Goal: Task Accomplishment & Management: Manage account settings

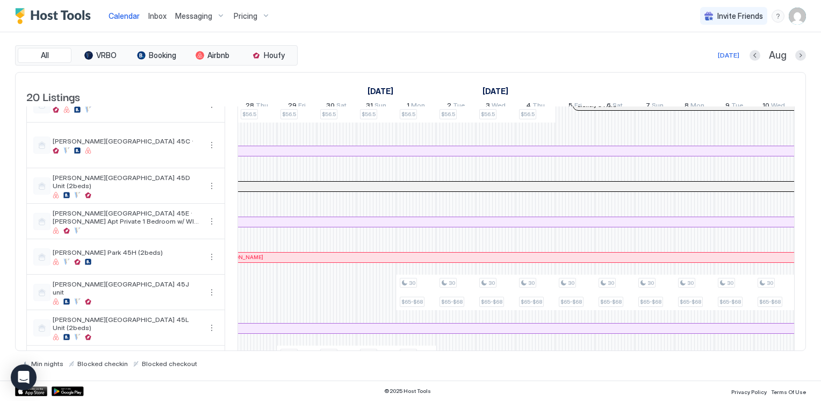
scroll to position [215, 0]
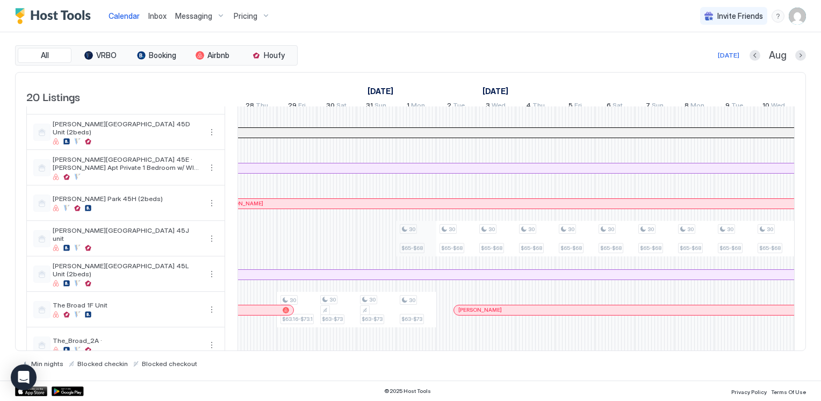
click at [414, 245] on div "30 $63.18-$65 30 $56.5 30 $63.16-$73.16 30 $63.18-$65 30 $56.5 30 $63.16-$73.16…" at bounding box center [715, 251] width 2148 height 719
click at [414, 245] on div "30 $65-$68" at bounding box center [416, 238] width 33 height 29
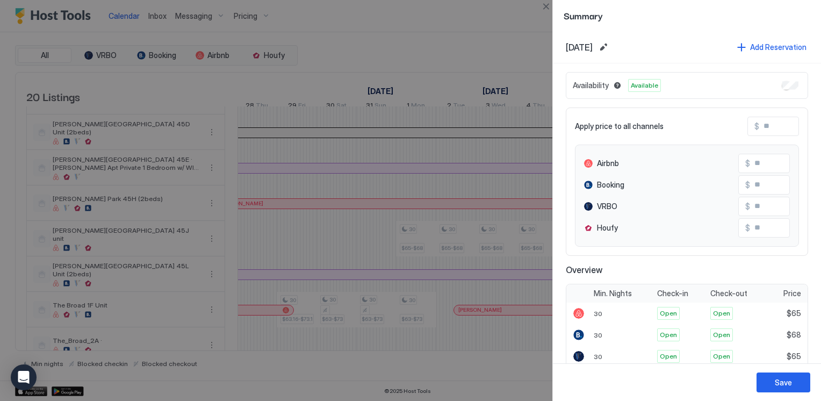
click at [417, 253] on div at bounding box center [410, 200] width 821 height 401
click at [610, 48] on button "Edit date range" at bounding box center [603, 47] width 13 height 13
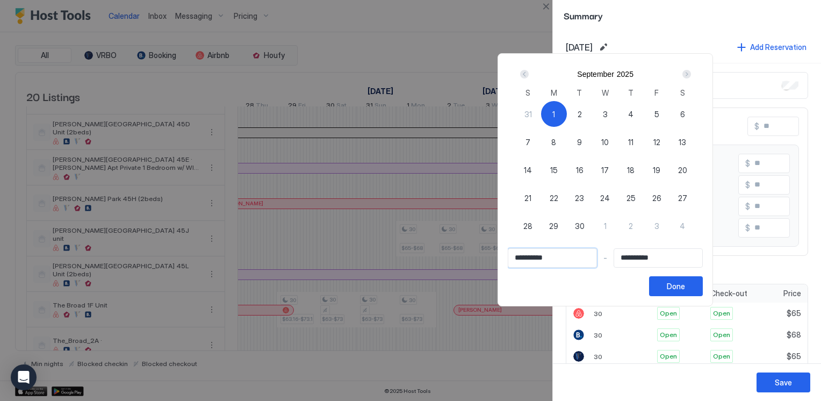
click at [571, 259] on input "**********" at bounding box center [553, 258] width 88 height 18
click at [567, 118] on div "1" at bounding box center [554, 114] width 26 height 26
type input "**********"
click at [691, 74] on div "Next" at bounding box center [687, 74] width 9 height 9
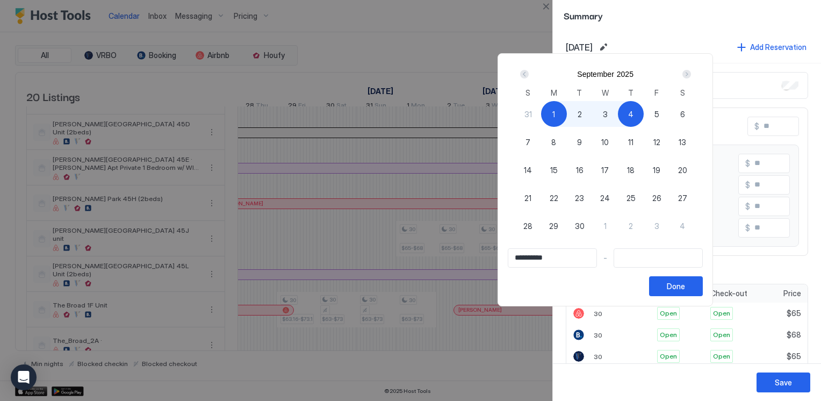
click at [691, 74] on div "Next" at bounding box center [687, 74] width 9 height 9
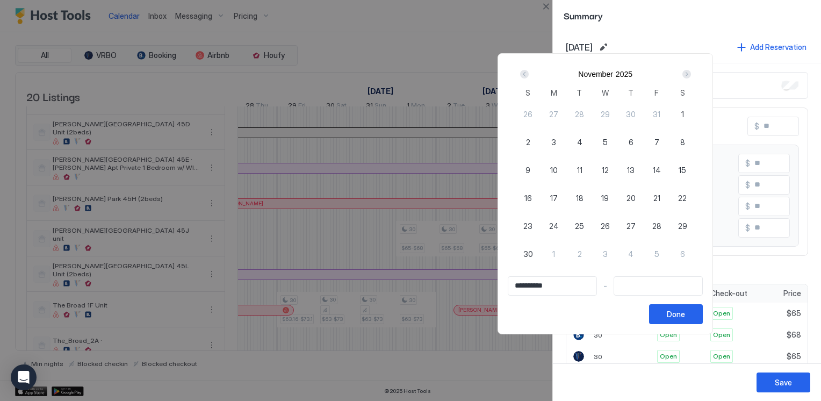
click at [691, 74] on div "Next" at bounding box center [687, 74] width 9 height 9
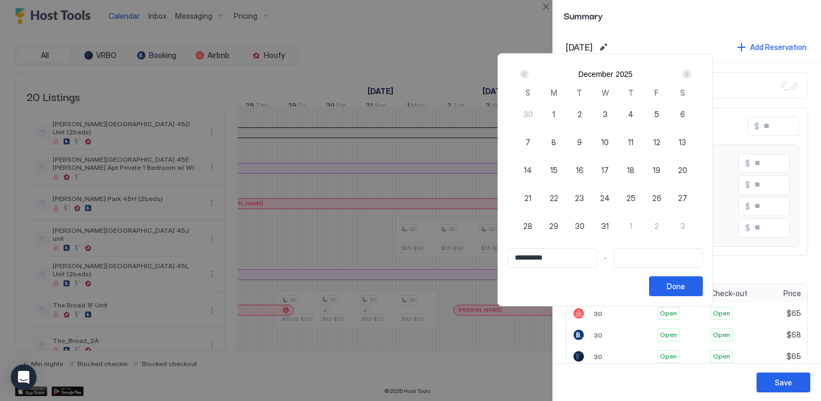
click at [691, 74] on div "Next" at bounding box center [687, 74] width 9 height 9
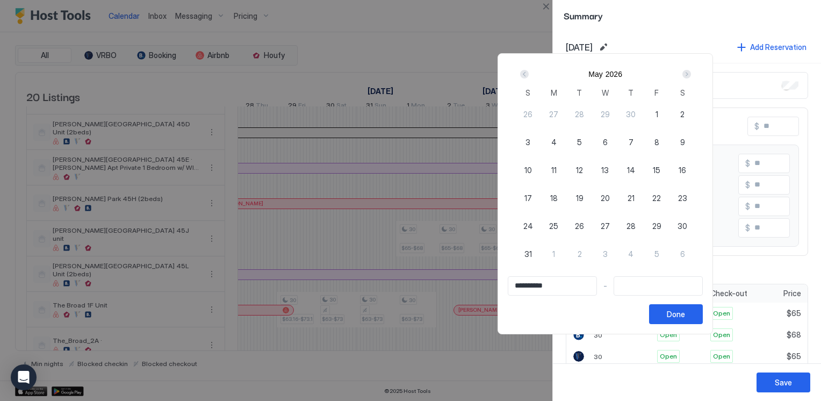
click at [691, 74] on div "Next" at bounding box center [687, 74] width 9 height 9
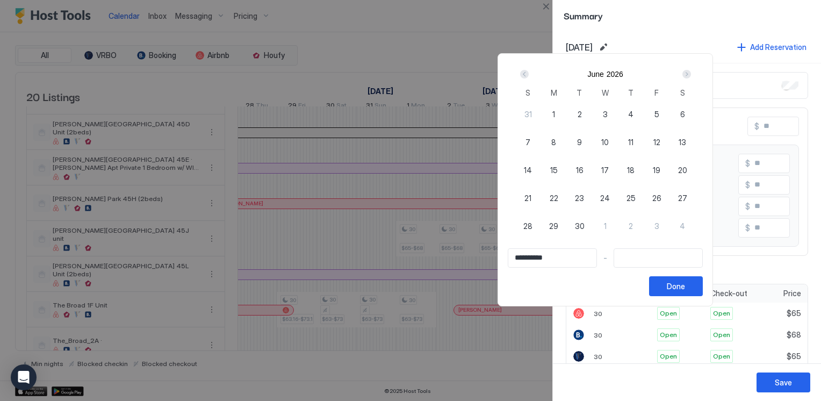
click at [691, 74] on div "Next" at bounding box center [687, 74] width 9 height 9
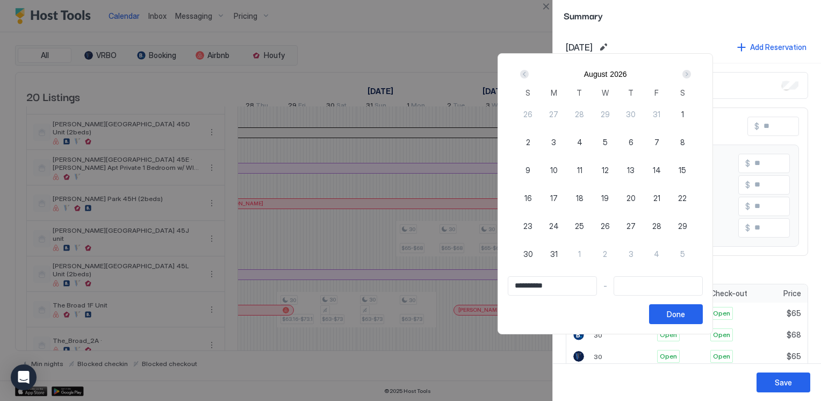
click at [691, 74] on div "Next" at bounding box center [687, 74] width 9 height 9
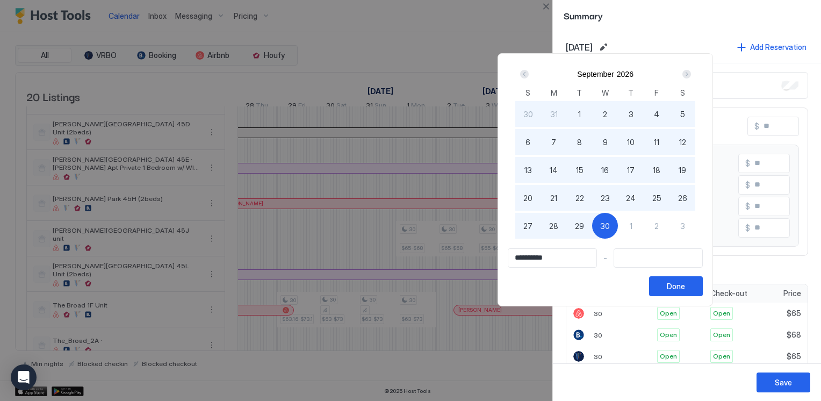
click at [610, 224] on span "30" at bounding box center [606, 225] width 10 height 11
type input "**********"
click at [703, 288] on button "Done" at bounding box center [676, 286] width 54 height 20
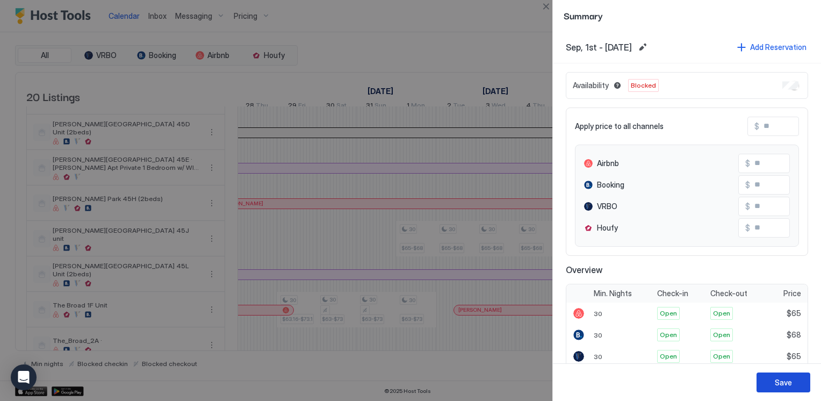
click at [777, 380] on div "Save" at bounding box center [783, 382] width 17 height 11
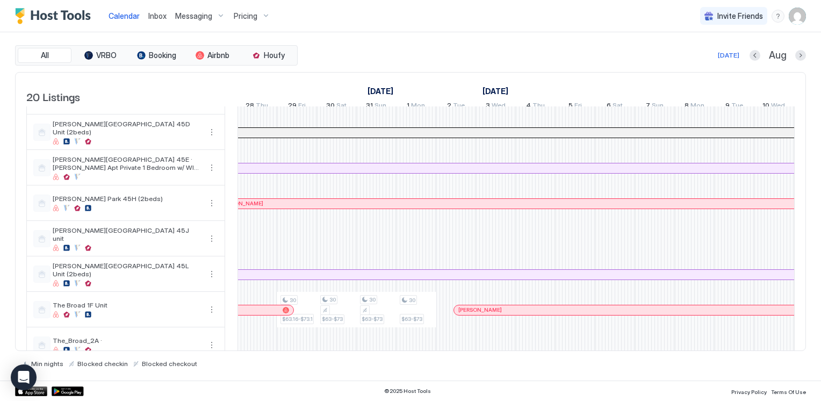
click at [433, 29] on div "Calendar Inbox Messaging Pricing Invite Friends CL" at bounding box center [410, 16] width 821 height 32
click at [398, 37] on div "All VRBO Booking Airbnb Houfy Today Aug 20 Listings August 2025 September 2025 …" at bounding box center [410, 206] width 791 height 348
click at [262, 248] on div "30 $63.18-$65 30 $56.5 30 $63.16-$73.16 30 $63.18-$65 30 $56.5 30 $63.16-$73.16…" at bounding box center [715, 251] width 2148 height 719
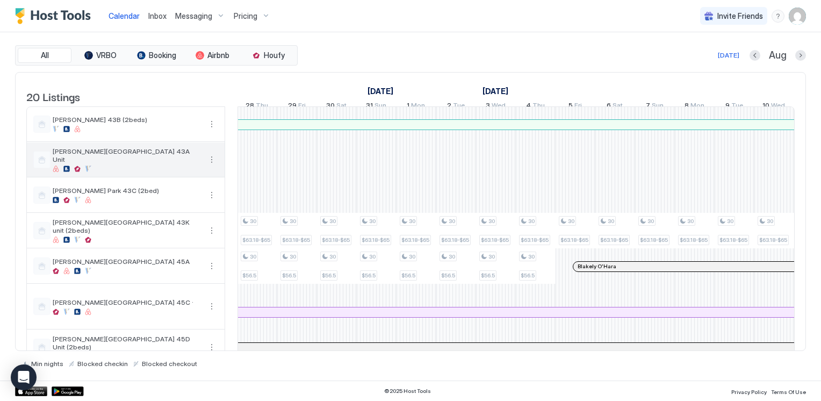
scroll to position [54, 0]
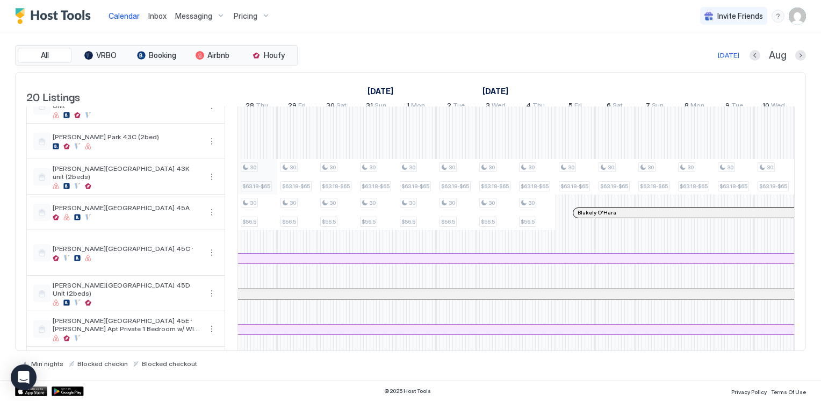
click at [252, 189] on div "$63.18-$65" at bounding box center [256, 186] width 31 height 10
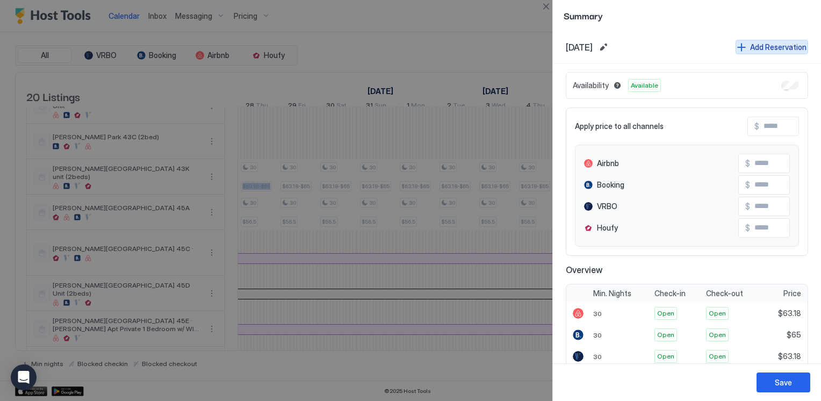
click at [742, 46] on button "Add Reservation" at bounding box center [772, 47] width 73 height 15
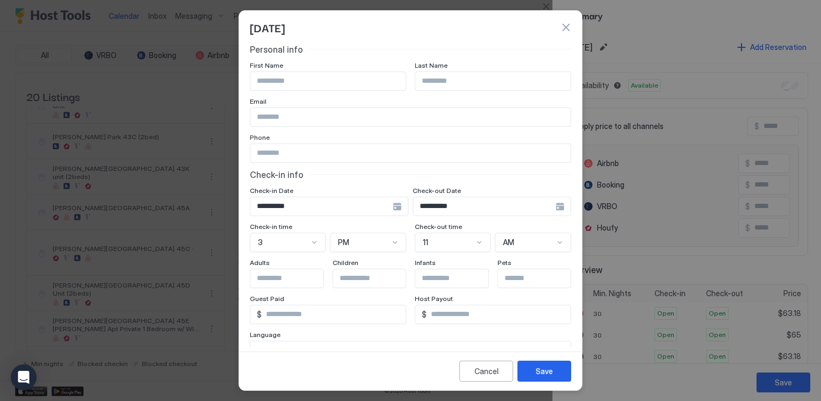
click at [295, 77] on input "Input Field" at bounding box center [328, 81] width 155 height 18
click at [278, 82] on input "Input Field" at bounding box center [328, 81] width 155 height 18
paste input "**********"
drag, startPoint x: 278, startPoint y: 78, endPoint x: 340, endPoint y: 80, distance: 61.3
click at [340, 80] on input "**********" at bounding box center [328, 81] width 155 height 18
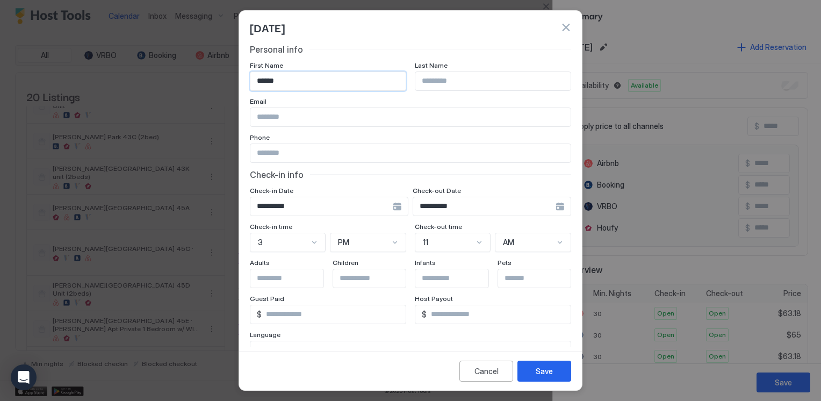
type input "*****"
click at [441, 83] on input "Input Field" at bounding box center [493, 81] width 155 height 18
paste input "*******"
type input "*******"
click at [285, 119] on input "Input Field" at bounding box center [411, 117] width 320 height 18
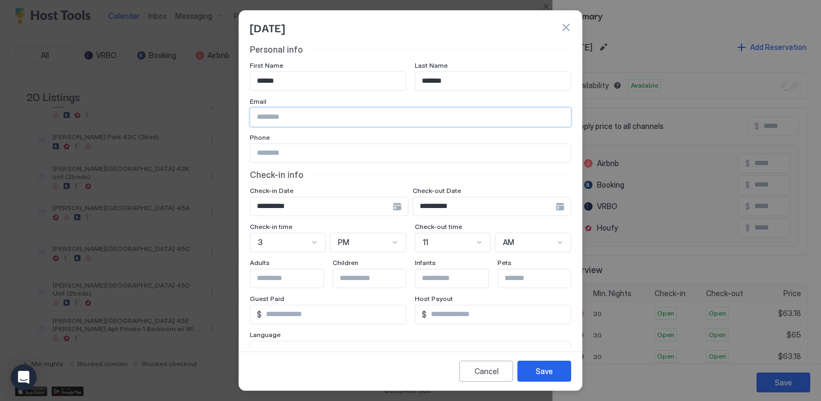
click at [378, 32] on div "[DATE]" at bounding box center [410, 27] width 321 height 16
drag, startPoint x: 267, startPoint y: 149, endPoint x: 290, endPoint y: 153, distance: 23.3
click at [268, 149] on input "Input Field" at bounding box center [411, 153] width 320 height 18
click at [290, 153] on input "Input Field" at bounding box center [411, 153] width 320 height 18
paste input "**********"
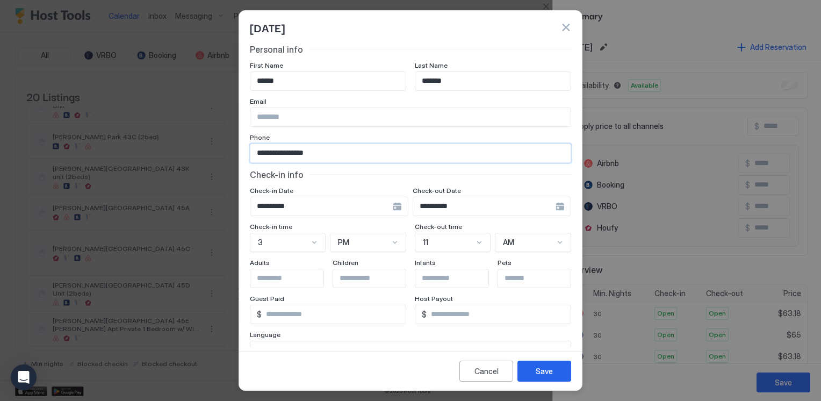
type input "**********"
click at [389, 32] on div "[DATE]" at bounding box center [410, 27] width 321 height 16
click at [300, 76] on input "*****" at bounding box center [328, 81] width 155 height 18
type input "*********"
click at [393, 209] on input "**********" at bounding box center [322, 206] width 142 height 18
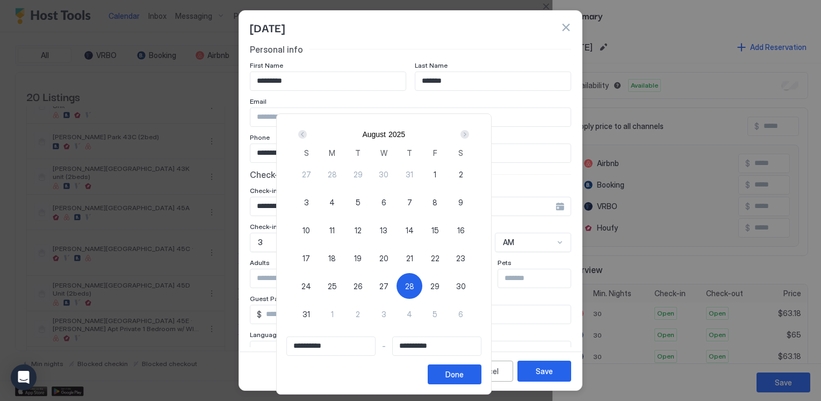
click at [469, 135] on div "Next" at bounding box center [465, 134] width 9 height 9
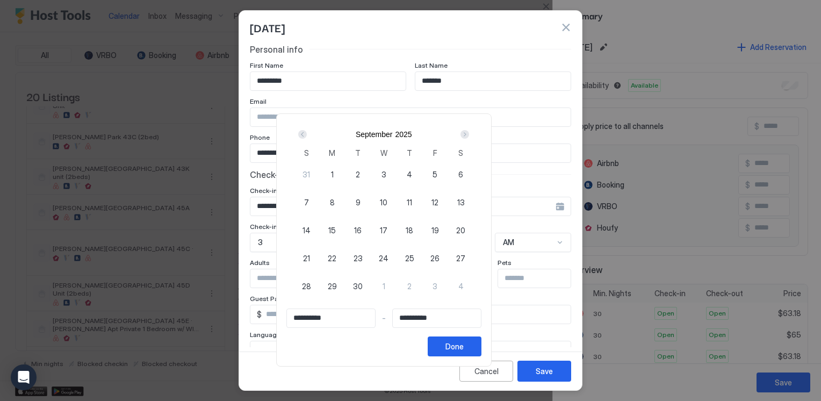
click at [440, 261] on span "26" at bounding box center [435, 258] width 9 height 11
type input "**********"
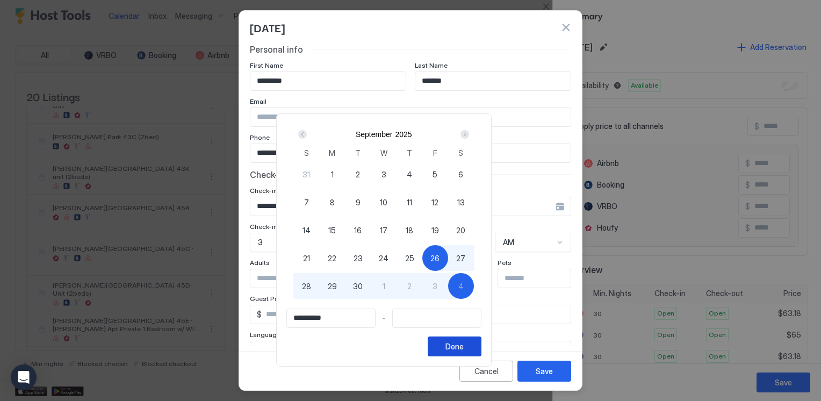
click at [464, 349] on div "Done" at bounding box center [455, 346] width 18 height 11
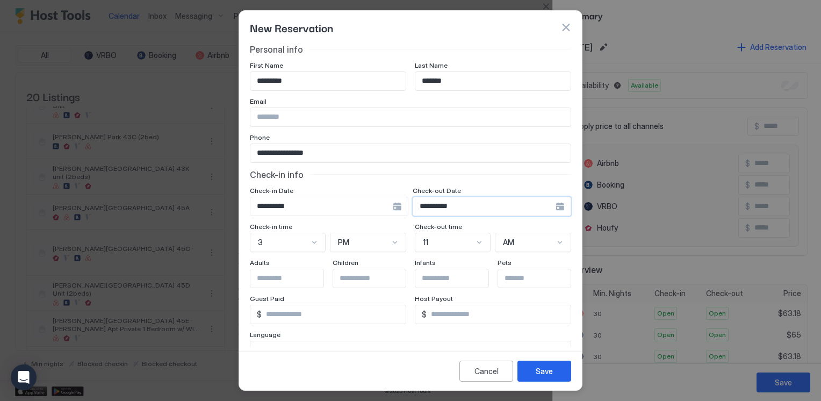
click at [393, 208] on input "**********" at bounding box center [322, 206] width 142 height 18
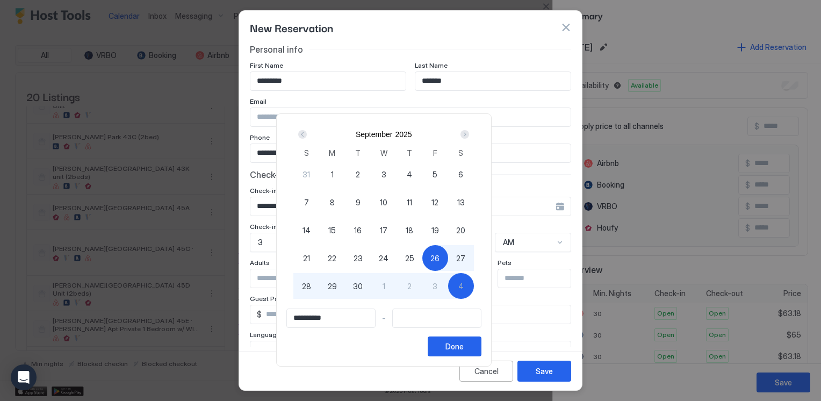
click at [263, 202] on div at bounding box center [410, 200] width 821 height 401
type input "**********"
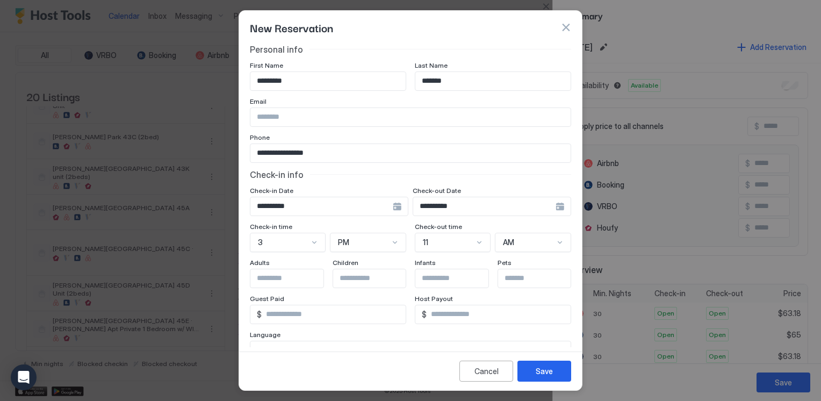
click at [265, 202] on input "**********" at bounding box center [322, 206] width 142 height 18
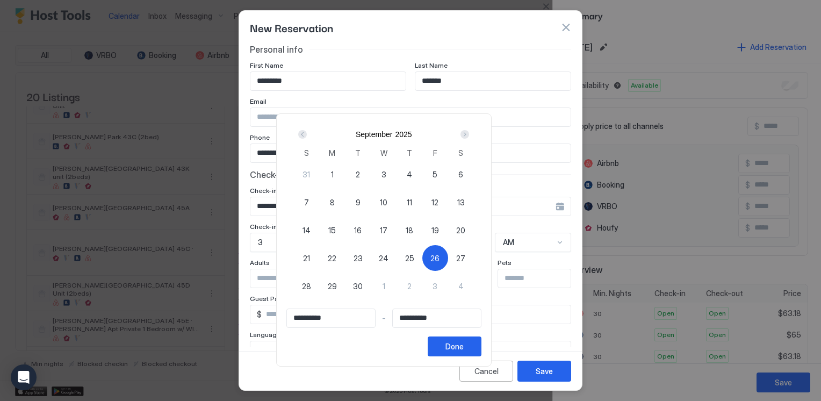
click at [307, 133] on div "Prev" at bounding box center [302, 134] width 9 height 9
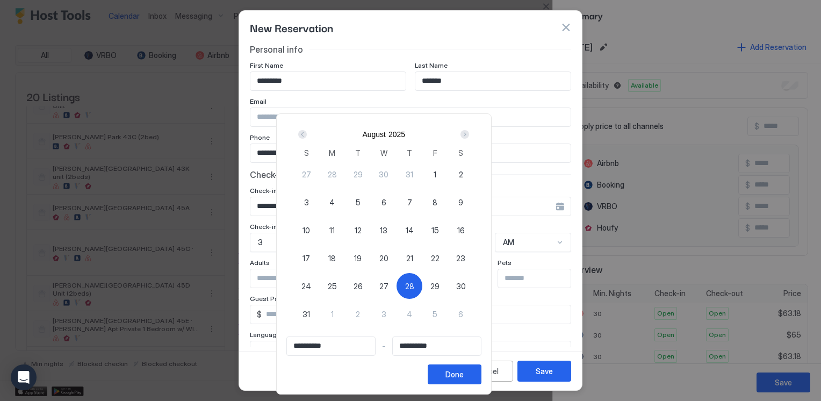
click at [389, 285] on span "27" at bounding box center [384, 286] width 9 height 11
type input "**********"
click at [389, 282] on span "27" at bounding box center [384, 286] width 9 height 11
type input "**********"
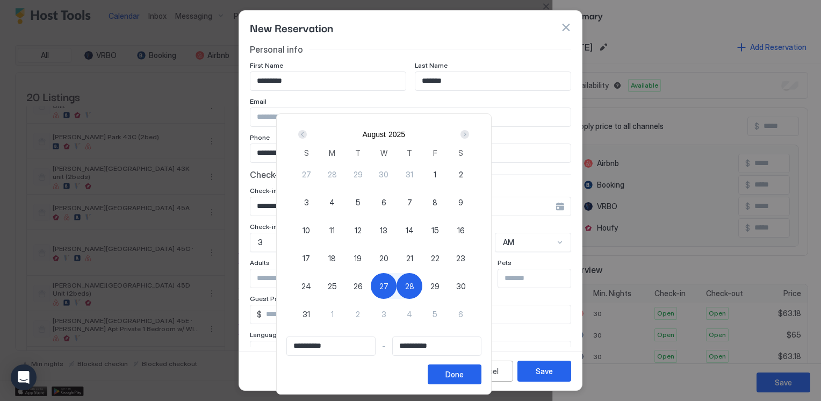
type input "**********"
click at [389, 285] on span "27" at bounding box center [384, 286] width 9 height 11
type input "**********"
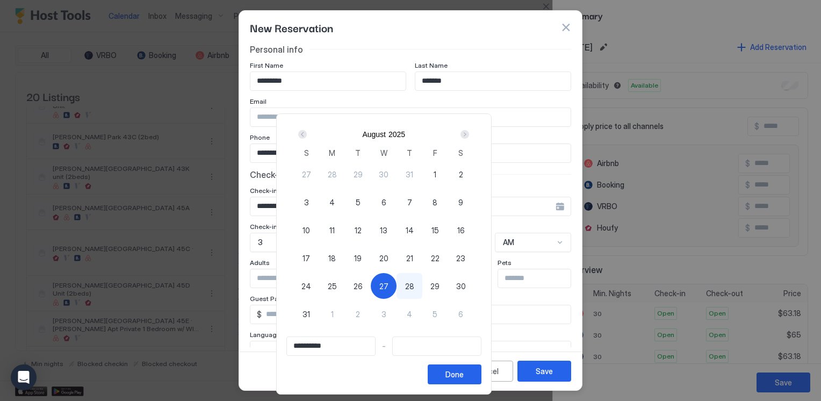
click at [469, 134] on div "Next" at bounding box center [465, 134] width 9 height 9
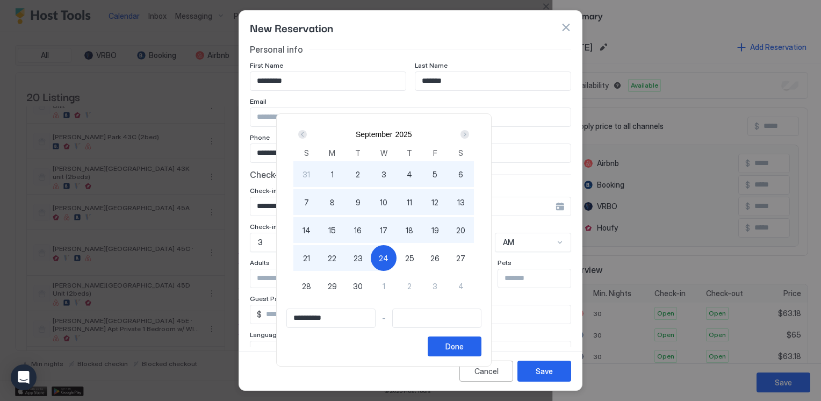
type input "**********"
click at [440, 255] on span "26" at bounding box center [435, 258] width 9 height 11
type input "**********"
click at [464, 345] on div "Done" at bounding box center [455, 346] width 18 height 11
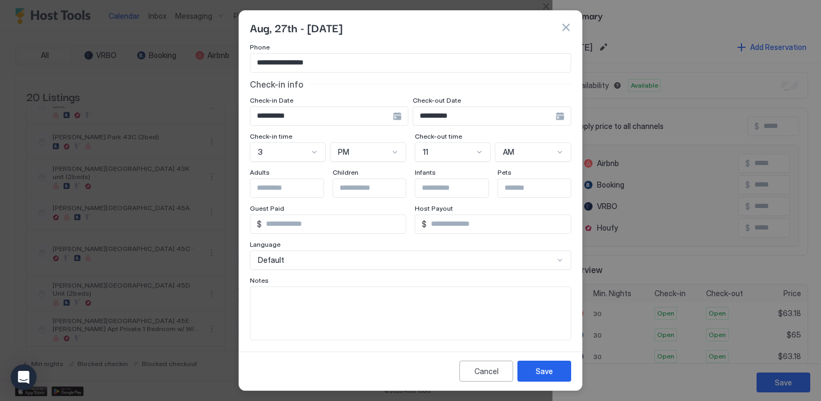
scroll to position [92, 0]
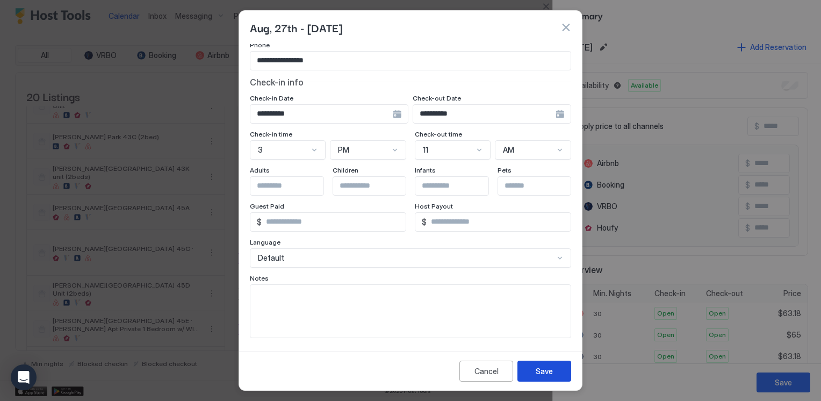
click at [547, 373] on div "Save" at bounding box center [544, 371] width 17 height 11
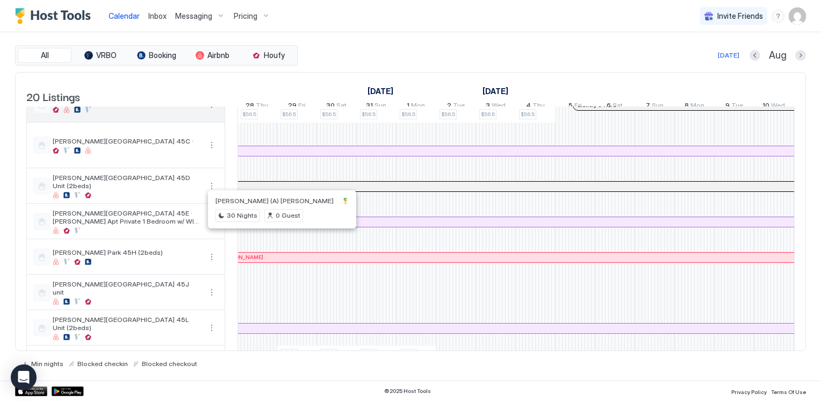
scroll to position [269, 0]
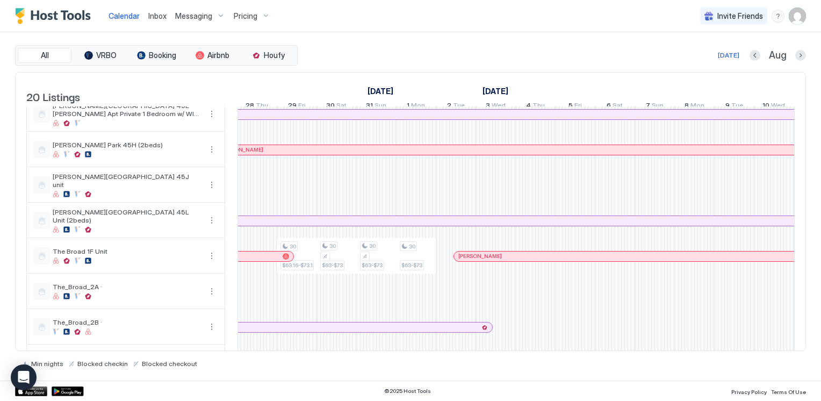
click at [252, 189] on div "30 $56.5 30 $63.16-$73.16 30 $56.5 30 $63.16-$73.16 30 $56.5 30 $63.16-$73.16 3…" at bounding box center [715, 197] width 2148 height 719
click at [252, 189] on div at bounding box center [258, 184] width 40 height 35
click at [301, 195] on div at bounding box center [297, 184] width 40 height 35
click at [301, 196] on div at bounding box center [297, 184] width 40 height 35
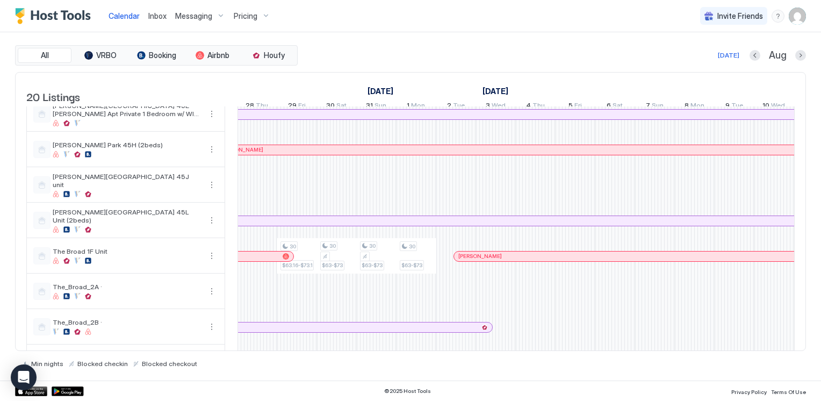
click at [301, 196] on div at bounding box center [297, 184] width 40 height 35
click at [261, 14] on div at bounding box center [410, 200] width 821 height 401
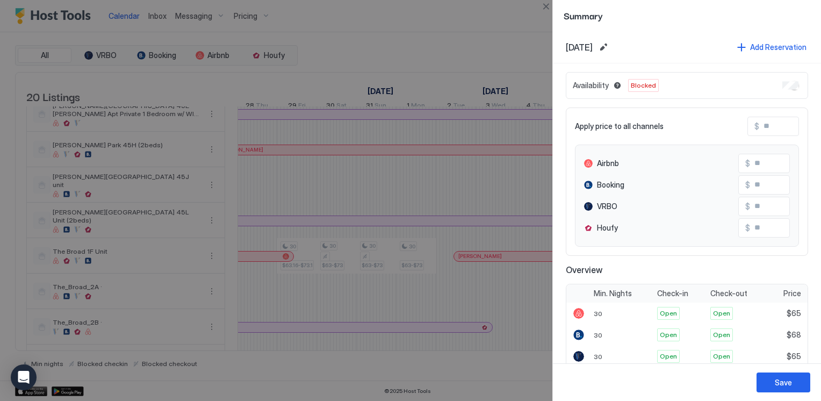
click at [684, 16] on span "Summary" at bounding box center [687, 15] width 247 height 13
click at [610, 44] on button "Edit date range" at bounding box center [603, 47] width 13 height 13
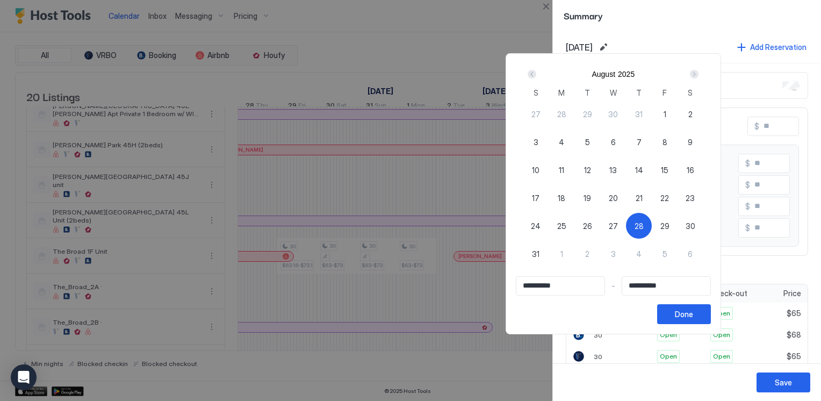
click at [644, 225] on span "28" at bounding box center [639, 225] width 9 height 11
click at [644, 224] on span "28" at bounding box center [639, 225] width 9 height 11
type input "**********"
click at [699, 76] on div "Next" at bounding box center [694, 74] width 9 height 9
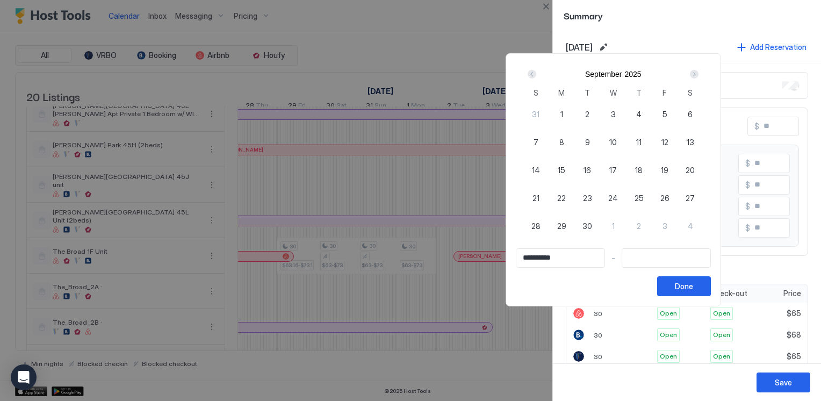
click at [699, 76] on div "Next" at bounding box center [694, 74] width 9 height 9
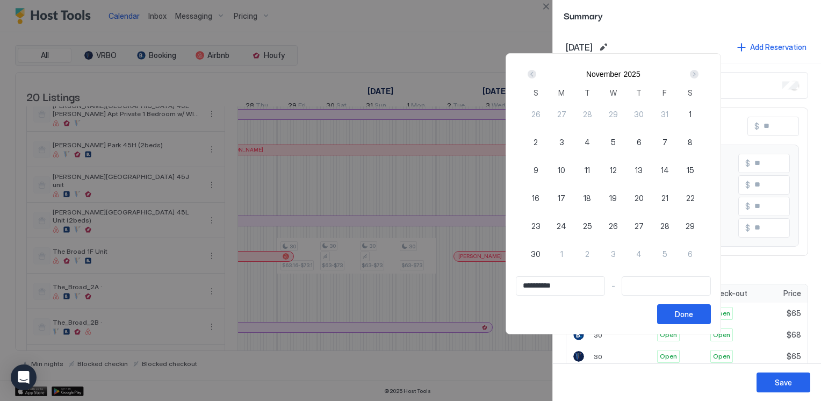
click at [699, 76] on div "Next" at bounding box center [694, 74] width 9 height 9
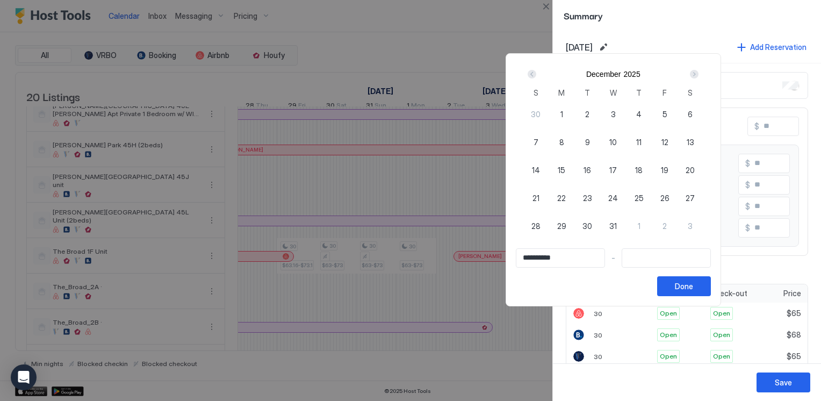
click at [699, 76] on div "Next" at bounding box center [694, 74] width 9 height 9
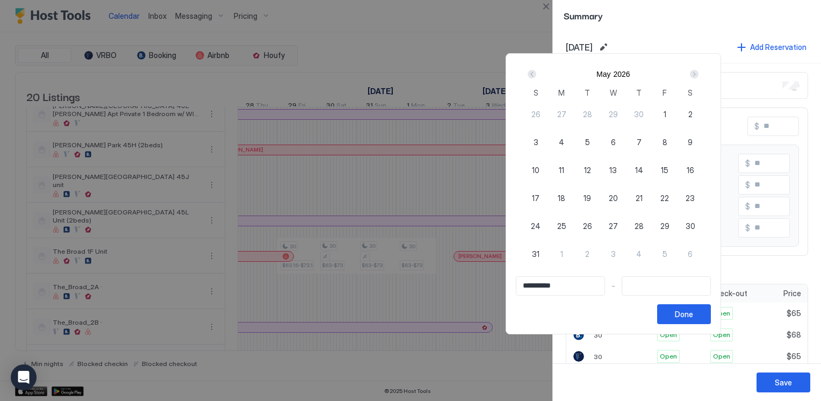
click at [699, 76] on div "Next" at bounding box center [694, 74] width 9 height 9
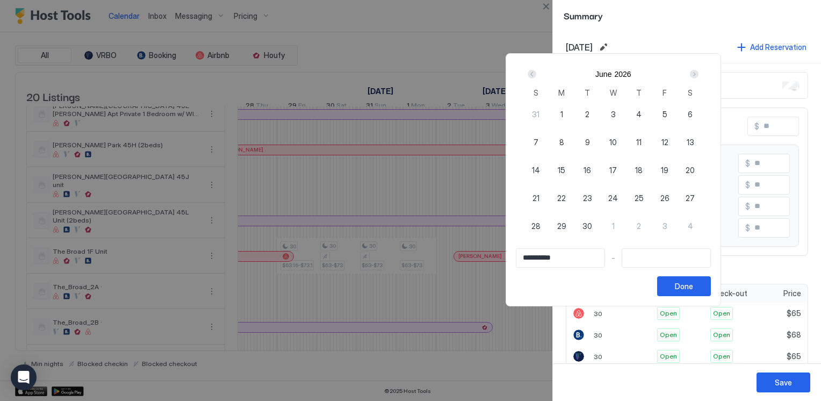
click at [699, 76] on div "Next" at bounding box center [694, 74] width 9 height 9
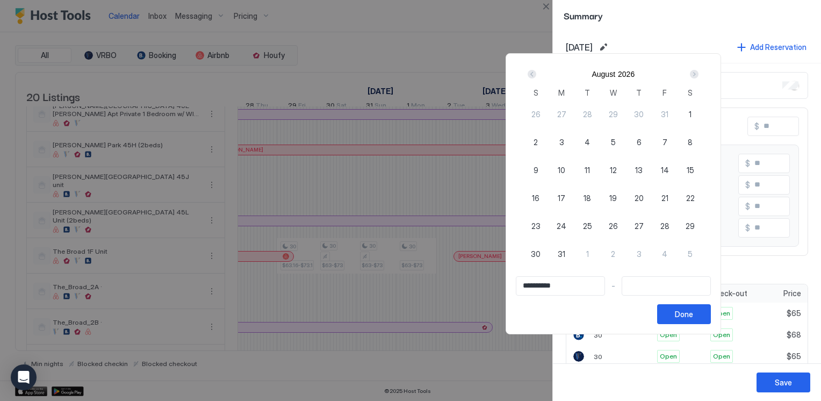
click at [699, 76] on div "Next" at bounding box center [694, 74] width 9 height 9
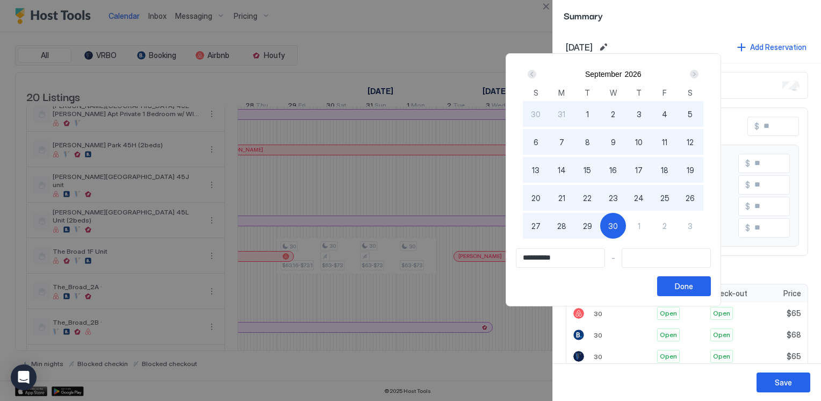
click at [618, 225] on span "30" at bounding box center [614, 225] width 10 height 11
type input "**********"
click at [694, 285] on div "Done" at bounding box center [684, 286] width 18 height 11
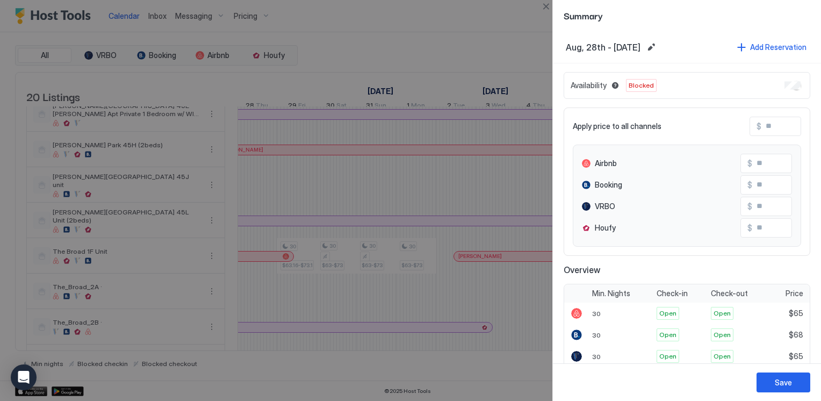
click at [783, 78] on div "Availability Blocked" at bounding box center [687, 85] width 247 height 27
click at [784, 381] on div "Save" at bounding box center [783, 382] width 17 height 11
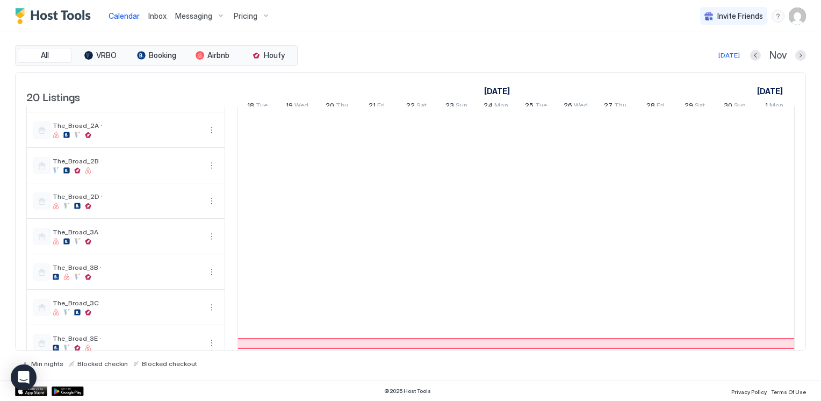
scroll to position [0, 796]
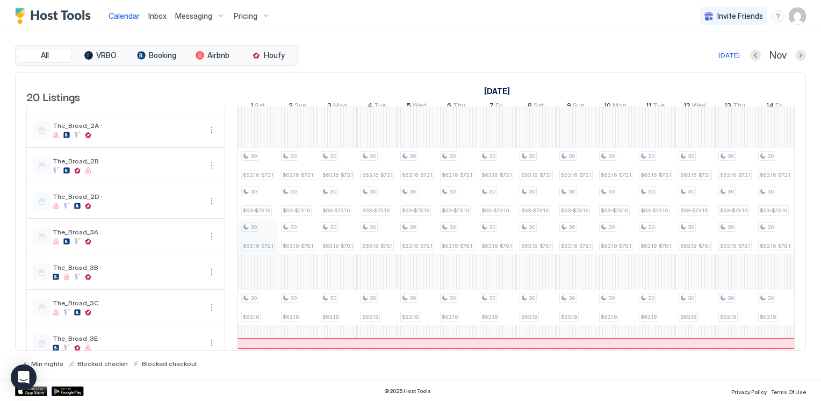
click at [258, 244] on div "30 $63.18-$143.18 30 $63.18-$65 30 $56.5 30 $65 30 $58 30 $75-$83 30 $63.16-$73…" at bounding box center [516, 36] width 2148 height 719
click at [257, 244] on div "30 $63.18-$78.18" at bounding box center [257, 236] width 33 height 29
click at [258, 242] on div "30 $63.18-$78.18" at bounding box center [257, 236] width 33 height 29
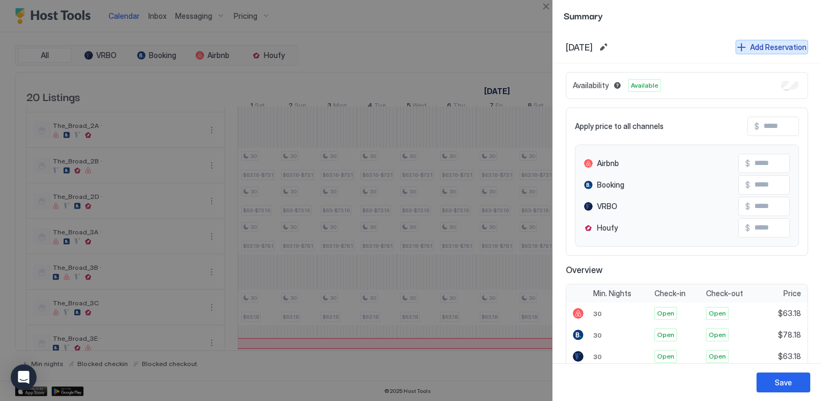
click at [736, 44] on button "Add Reservation" at bounding box center [772, 47] width 73 height 15
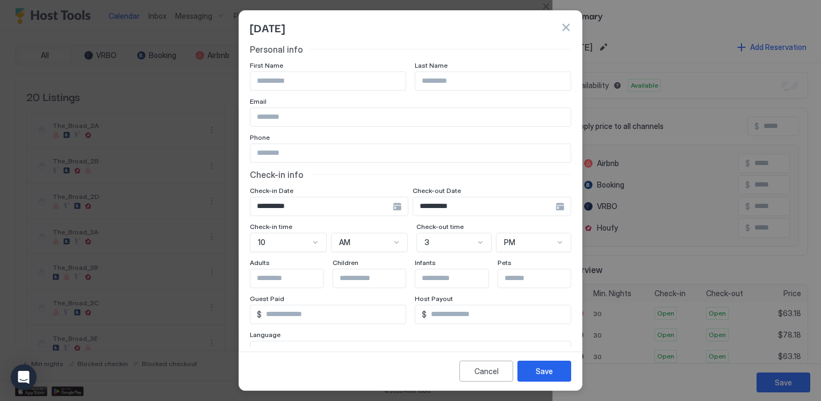
click at [562, 25] on button "button" at bounding box center [566, 27] width 11 height 11
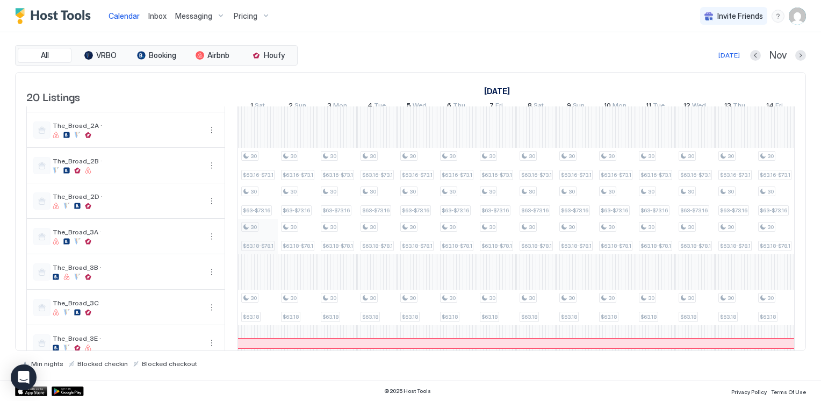
click at [254, 246] on div "30 $63.18-$143.18 30 $63.18-$65 30 $56.5 30 $65 30 $58 30 $75-$83 30 $63.16-$73…" at bounding box center [516, 36] width 2148 height 719
click at [266, 244] on div "30 $63.18-$78.18" at bounding box center [257, 236] width 33 height 29
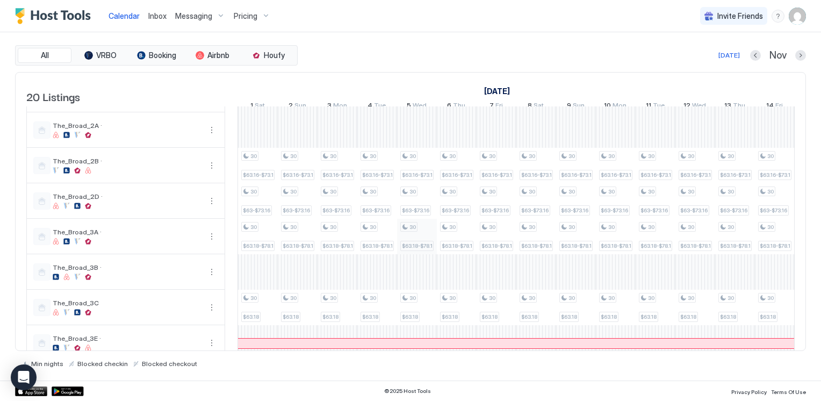
click at [266, 244] on div "30 $63.18-$78.18" at bounding box center [257, 236] width 33 height 29
click at [266, 232] on div "30" at bounding box center [257, 227] width 33 height 10
click at [405, 234] on div "Calendar Inbox Messaging Pricing Invite Friends CL All VRBO Booking Airbnb Houf…" at bounding box center [410, 200] width 821 height 401
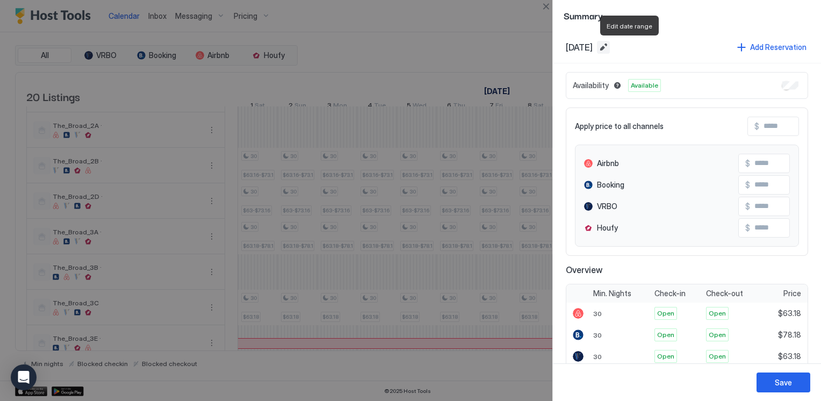
click at [610, 46] on button "Edit date range" at bounding box center [603, 47] width 13 height 13
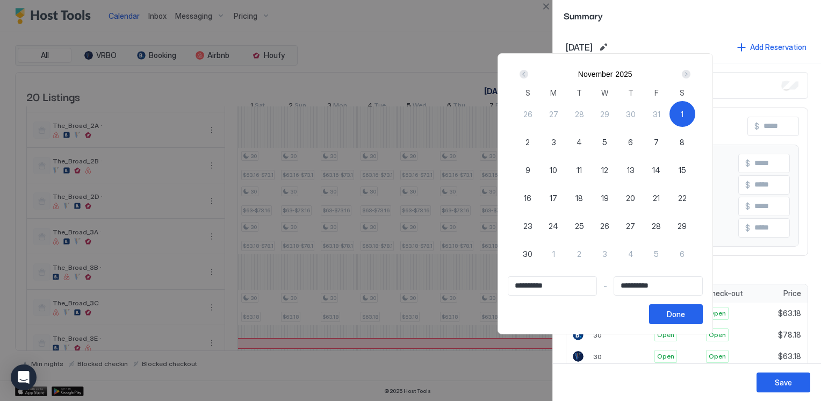
click at [528, 73] on div "Prev" at bounding box center [524, 74] width 9 height 9
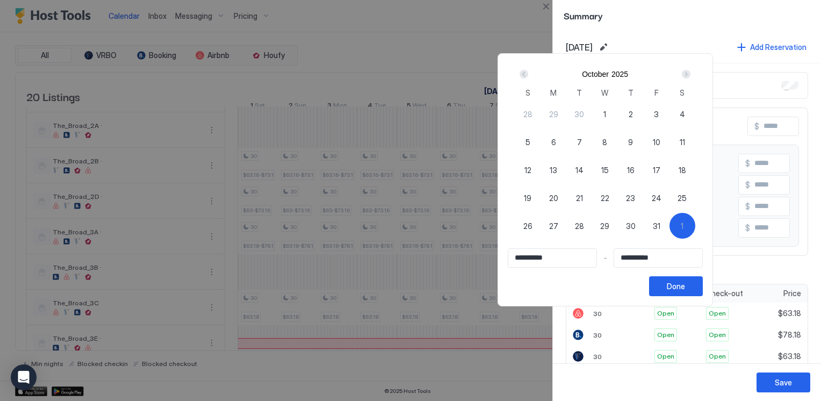
click at [559, 197] on span "20" at bounding box center [553, 197] width 9 height 11
type input "**********"
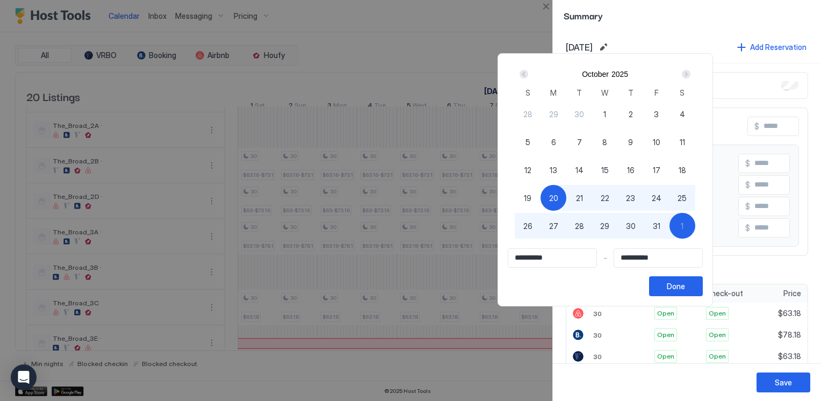
click at [691, 75] on div "Next" at bounding box center [686, 74] width 9 height 9
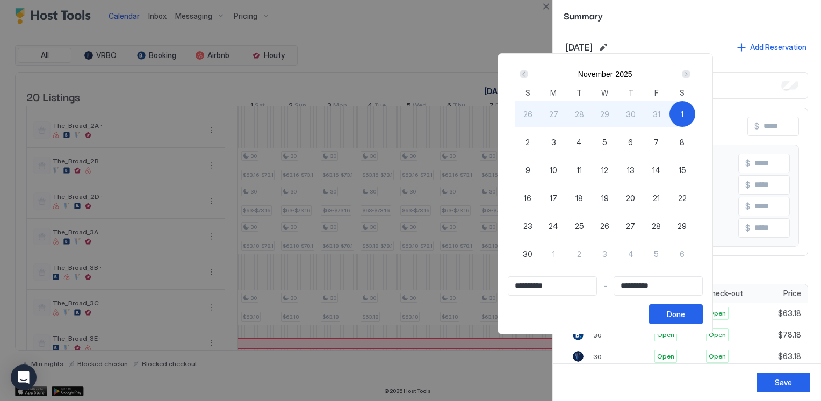
click at [592, 167] on div "11" at bounding box center [580, 170] width 26 height 26
type input "**********"
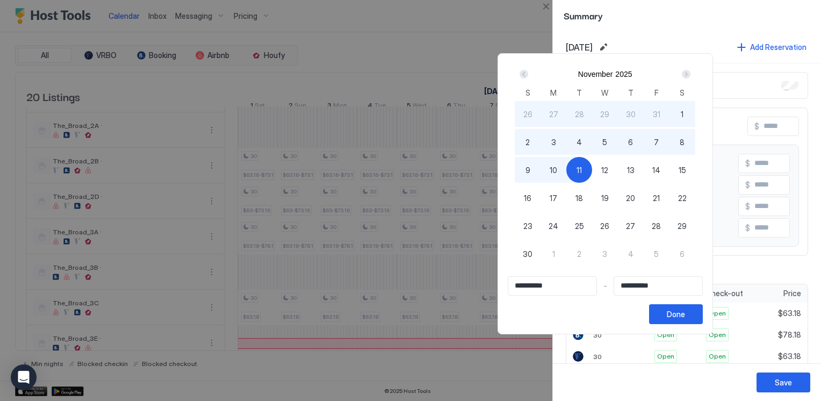
click at [528, 74] on div "Prev" at bounding box center [524, 74] width 9 height 9
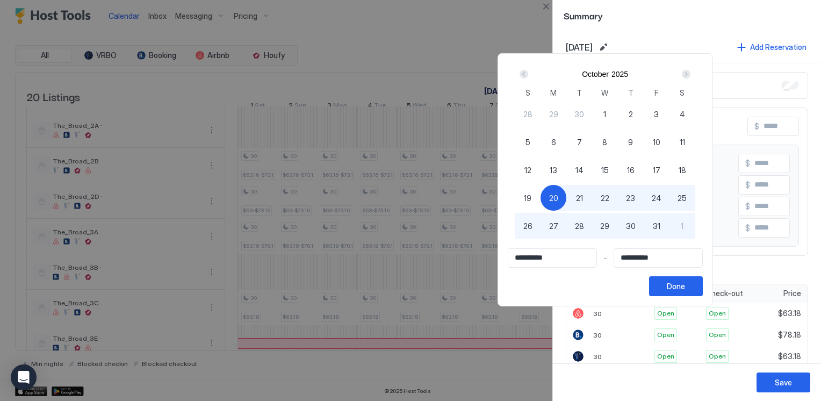
click at [559, 193] on span "20" at bounding box center [553, 197] width 9 height 11
click at [691, 71] on div "Next" at bounding box center [686, 74] width 9 height 9
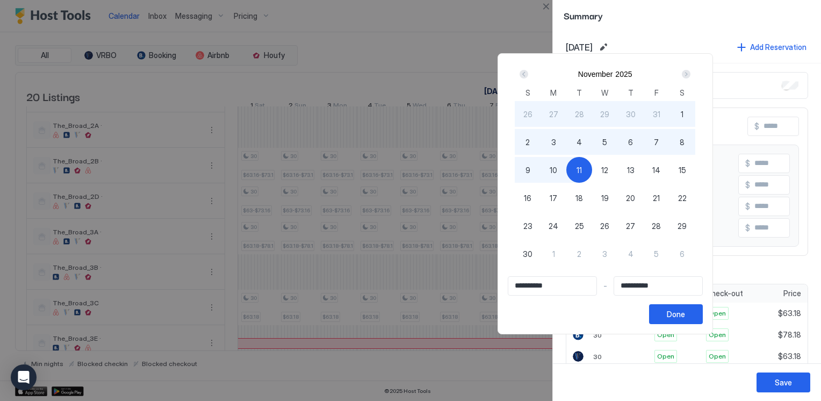
click at [582, 168] on span "11" at bounding box center [579, 170] width 5 height 11
click at [685, 318] on div "Done" at bounding box center [676, 314] width 18 height 11
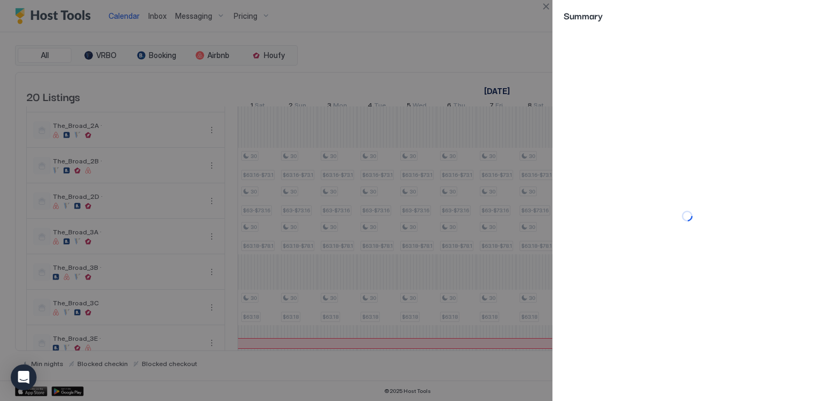
click at [668, 182] on div at bounding box center [687, 216] width 268 height 370
click at [662, 194] on div at bounding box center [687, 216] width 268 height 370
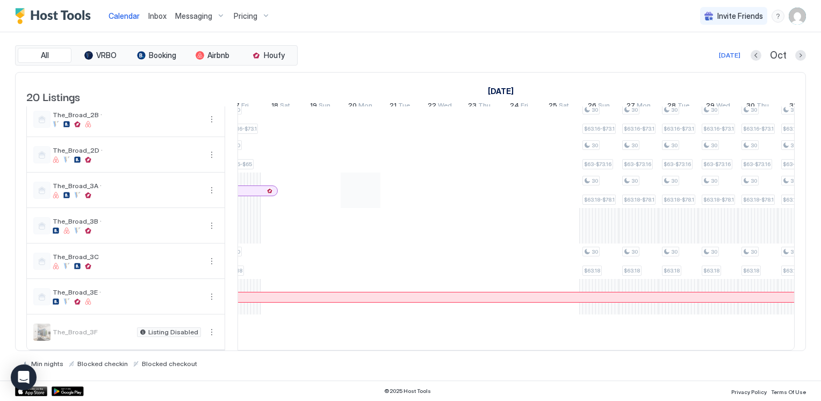
click at [364, 191] on div at bounding box center [361, 190] width 40 height 35
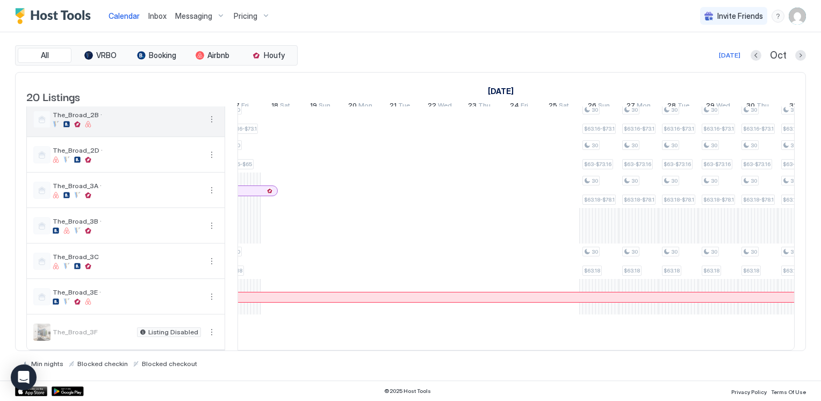
click at [599, 190] on div "30 $63.18-$78.18" at bounding box center [599, 190] width 33 height 29
click at [262, 12] on div "Pricing" at bounding box center [252, 16] width 45 height 18
click at [264, 13] on div "Pricing" at bounding box center [252, 16] width 45 height 18
click at [263, 15] on div "Pricing" at bounding box center [252, 16] width 45 height 18
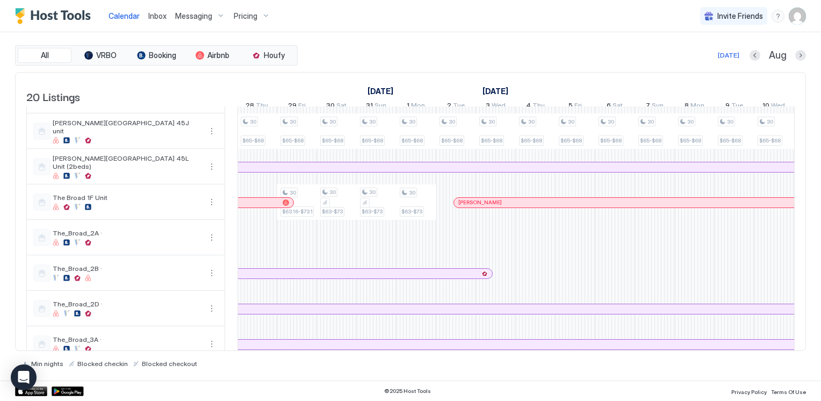
scroll to position [430, 0]
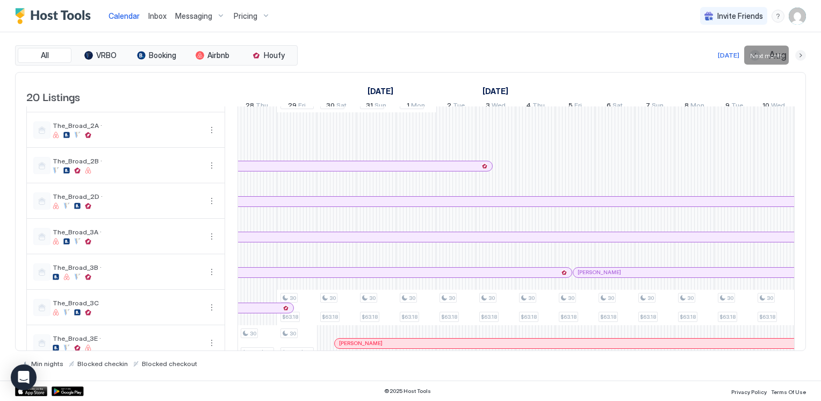
click at [800, 53] on button "Next month" at bounding box center [801, 55] width 11 height 11
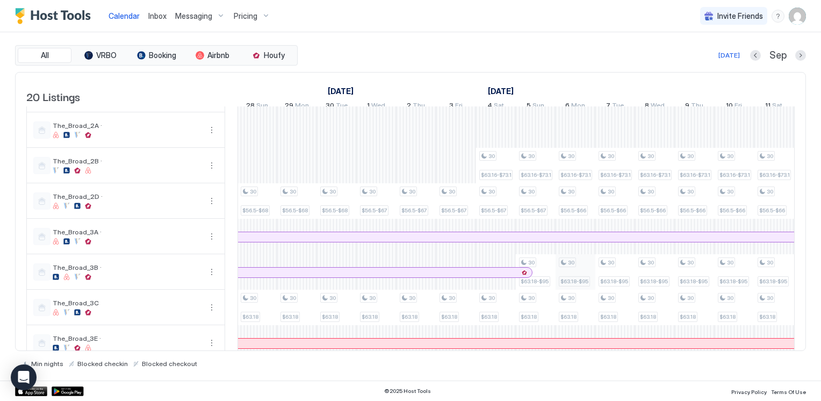
click at [578, 275] on div "30 $65-$68 30 $63.18 30 $65-$68 30 $63.18 30 $65-$68 30 $63.18 30 $65-$68 30 $6…" at bounding box center [715, 36] width 2148 height 719
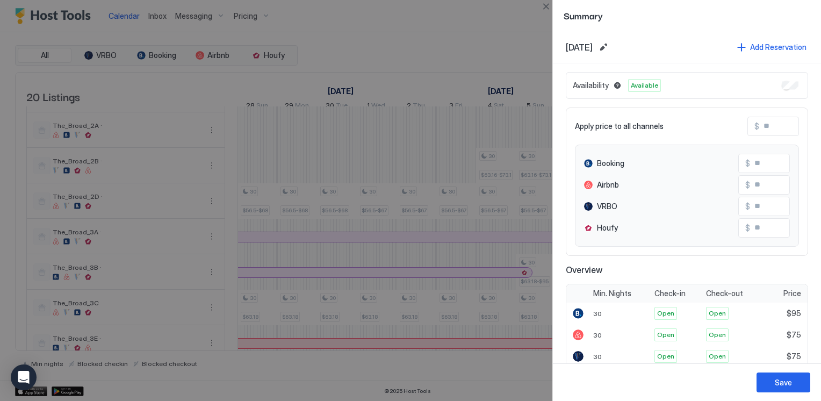
scroll to position [0, 692]
click at [610, 46] on button "Edit date range" at bounding box center [603, 47] width 13 height 13
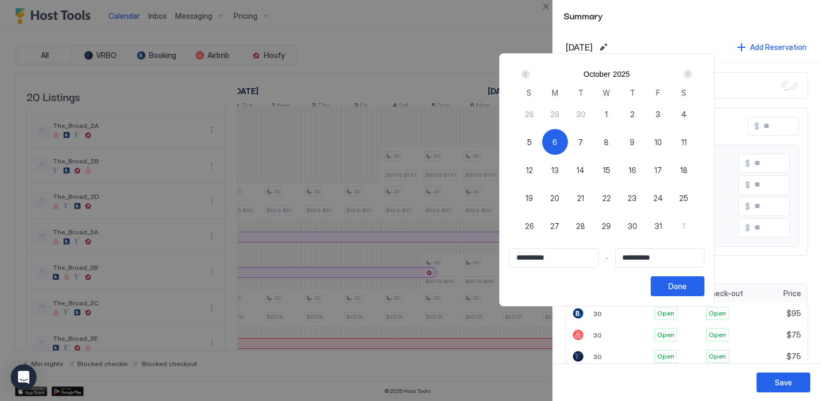
click at [558, 143] on span "6" at bounding box center [555, 142] width 5 height 11
click at [560, 198] on span "20" at bounding box center [555, 197] width 9 height 11
type input "**********"
click at [692, 72] on div "Next" at bounding box center [688, 74] width 9 height 9
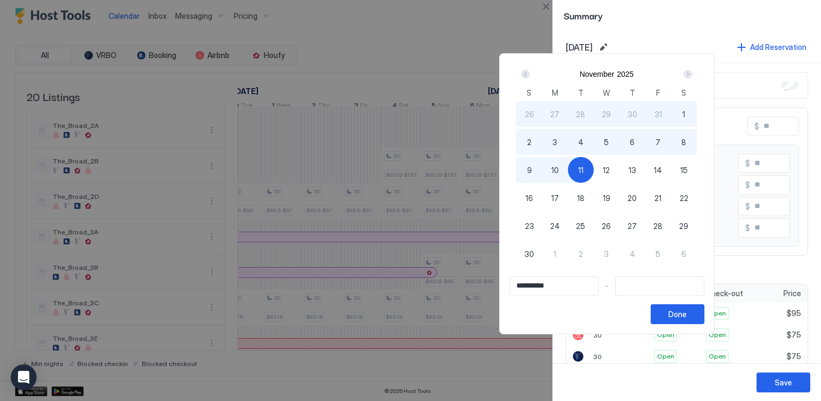
click at [584, 169] on span "11" at bounding box center [580, 170] width 5 height 11
type input "**********"
click at [687, 311] on div "Done" at bounding box center [678, 314] width 18 height 11
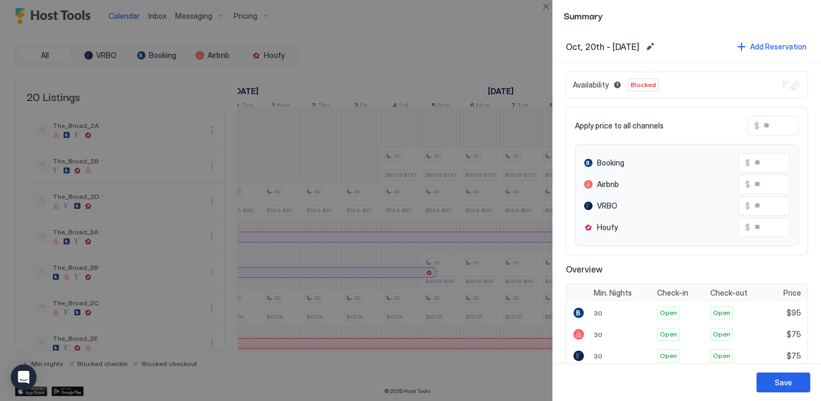
scroll to position [0, 0]
click at [784, 384] on div "Save" at bounding box center [783, 382] width 17 height 11
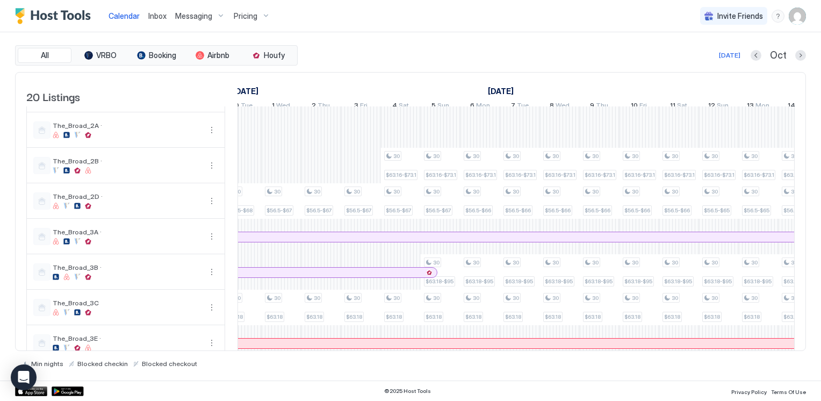
click at [421, 31] on div "Calendar Inbox Messaging Pricing Invite Friends CL" at bounding box center [410, 16] width 821 height 32
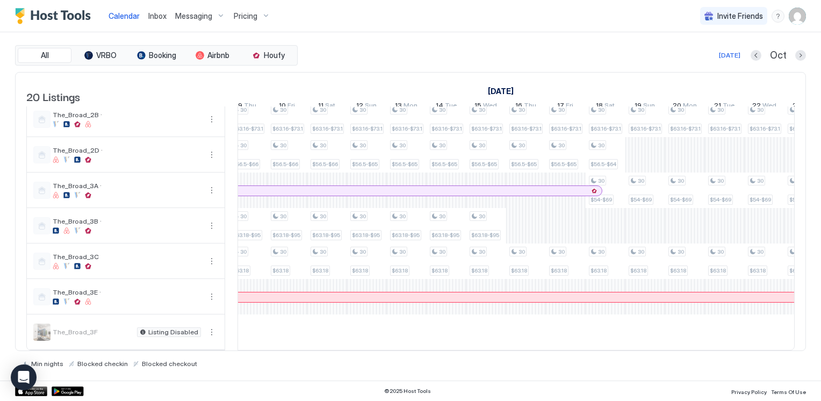
scroll to position [0, 1073]
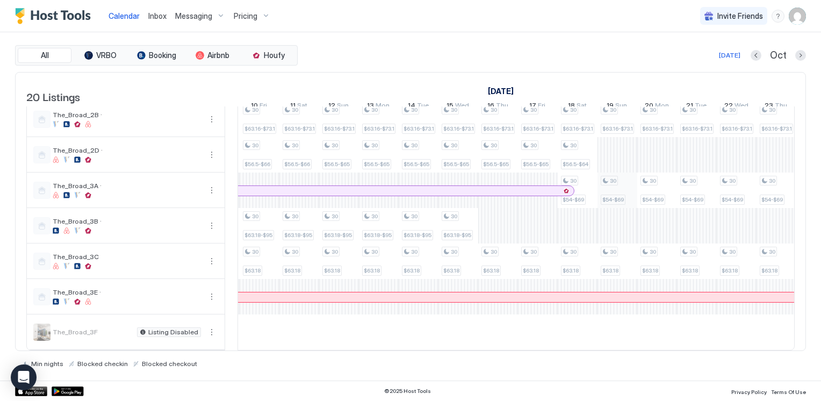
click at [619, 191] on div "30 $54-$69" at bounding box center [617, 190] width 33 height 29
click at [615, 195] on div "$54-$69" at bounding box center [613, 200] width 25 height 10
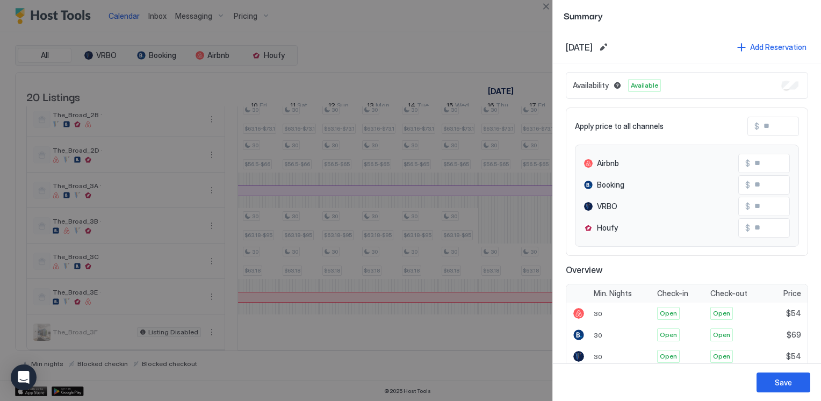
scroll to position [0, 1131]
drag, startPoint x: 615, startPoint y: 195, endPoint x: 633, endPoint y: 48, distance: 148.0
click at [610, 48] on button "Edit date range" at bounding box center [603, 47] width 13 height 13
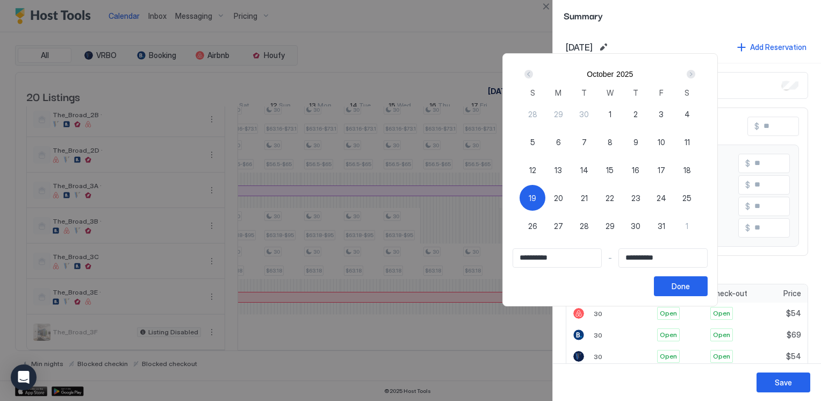
click at [537, 192] on span "19" at bounding box center [533, 197] width 8 height 11
click at [537, 199] on span "19" at bounding box center [533, 197] width 8 height 11
type input "**********"
click at [696, 72] on div "Next" at bounding box center [691, 74] width 9 height 9
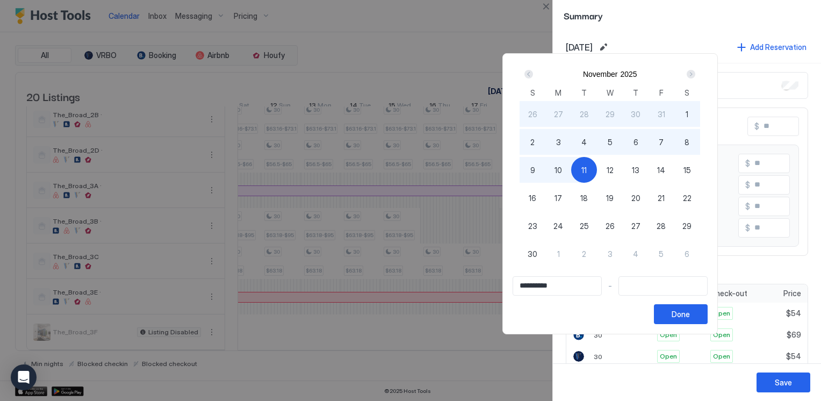
click at [587, 165] on span "11" at bounding box center [584, 170] width 5 height 11
type input "**********"
click at [690, 312] on div "Done" at bounding box center [681, 314] width 18 height 11
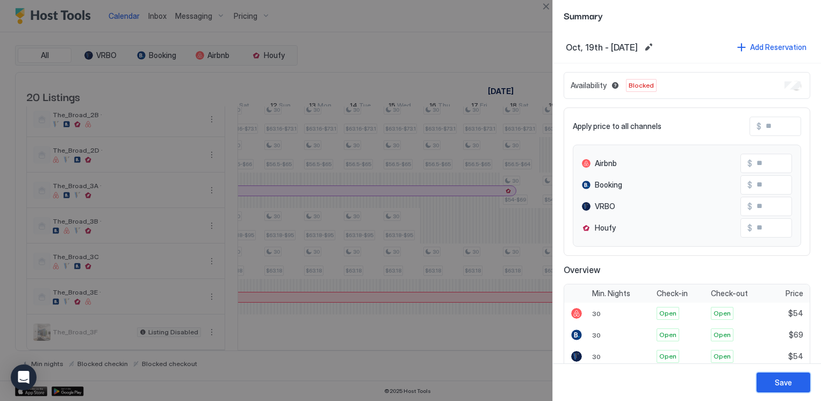
click at [793, 382] on button "Save" at bounding box center [784, 383] width 54 height 20
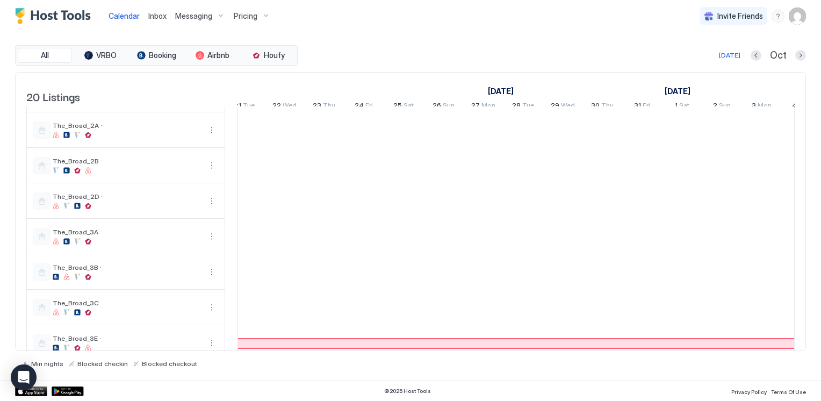
scroll to position [0, 729]
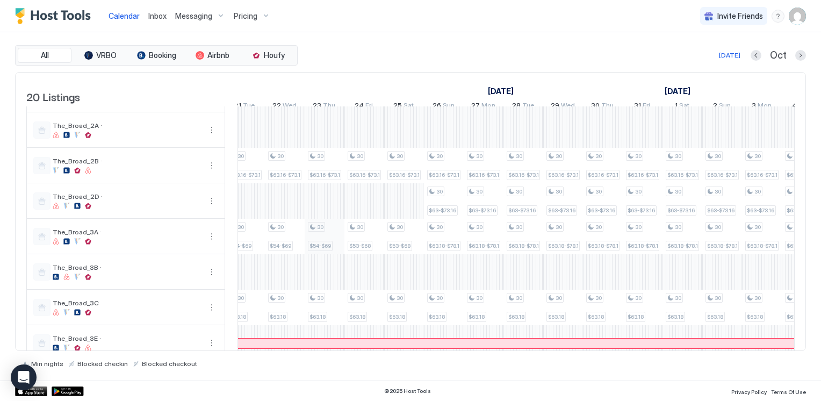
click at [331, 250] on div "30 $63.18-$143.18 30 $63.18-$65 30 $65 30 $58 30 $65-$68 30 $75-$83 30 $56.5-$6…" at bounding box center [583, 36] width 2148 height 719
click at [331, 250] on div "$54-$69" at bounding box center [320, 246] width 25 height 10
click at [331, 250] on div at bounding box center [410, 200] width 821 height 401
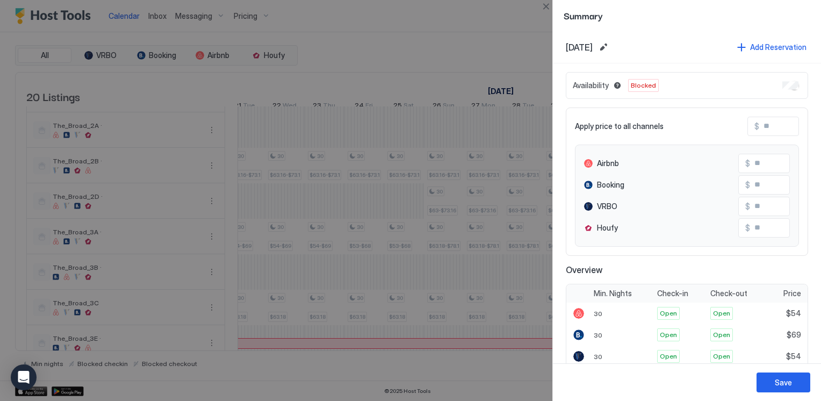
click at [641, 46] on div "Oct, 23rd 2025 Add Reservation" at bounding box center [687, 47] width 242 height 15
click at [610, 46] on button "Edit date range" at bounding box center [603, 47] width 13 height 13
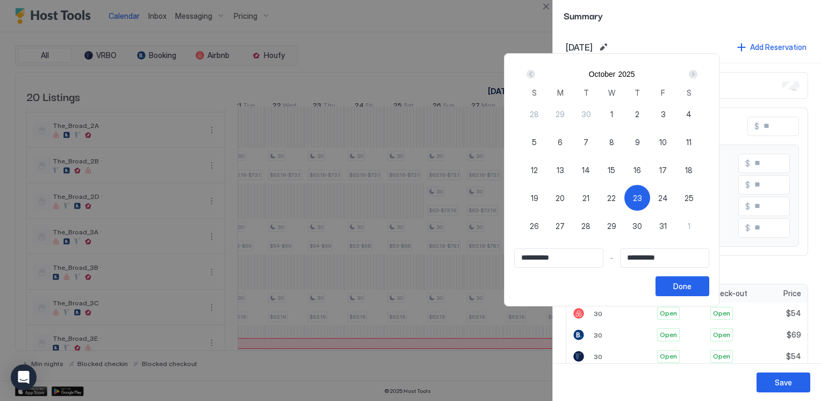
click at [651, 190] on div "23" at bounding box center [638, 198] width 26 height 26
click at [642, 193] on span "23" at bounding box center [637, 197] width 9 height 11
type input "**********"
click at [698, 76] on div "Next" at bounding box center [693, 74] width 9 height 9
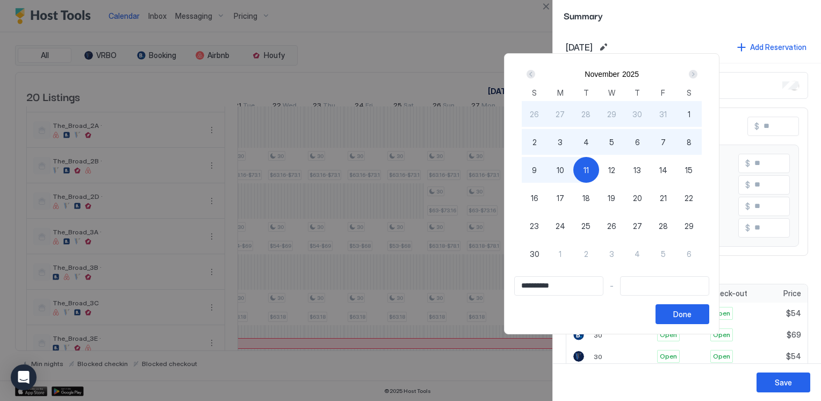
click at [599, 169] on div "11" at bounding box center [587, 170] width 26 height 26
type input "**********"
click at [692, 317] on div "Done" at bounding box center [683, 314] width 18 height 11
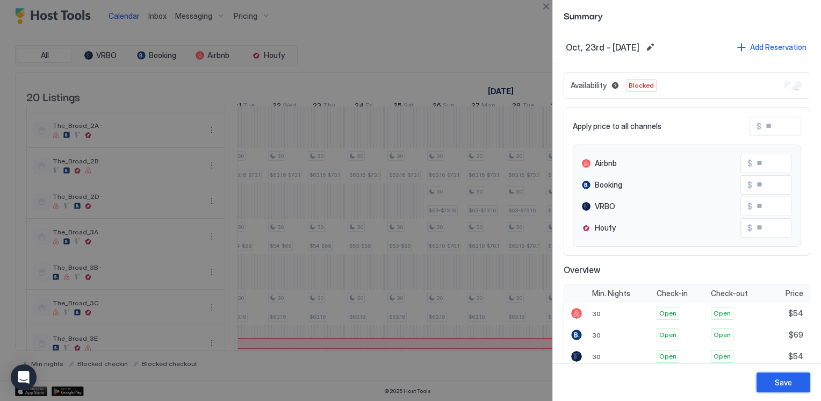
click at [784, 384] on div "Save" at bounding box center [783, 382] width 17 height 11
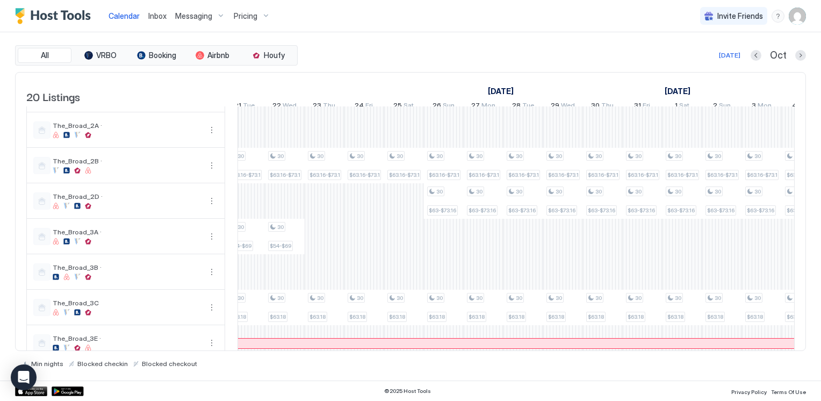
click at [402, 51] on div "Today Oct" at bounding box center [553, 55] width 506 height 13
